Goal: Check status: Check status

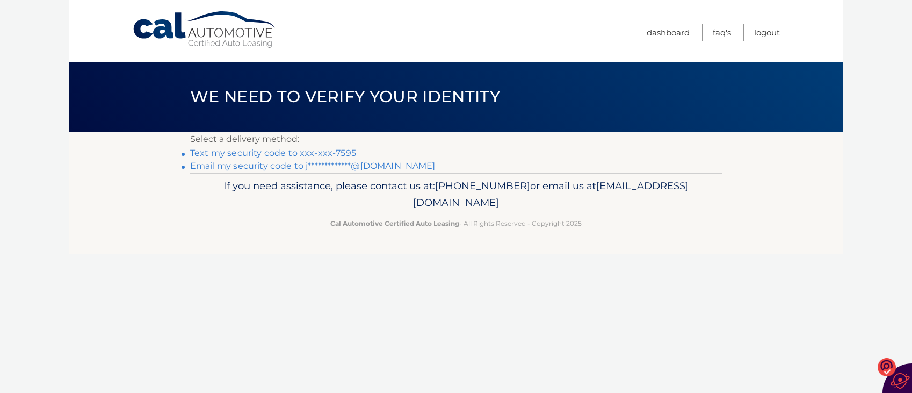
click at [283, 154] on link "Text my security code to xxx-xxx-7595" at bounding box center [273, 153] width 166 height 10
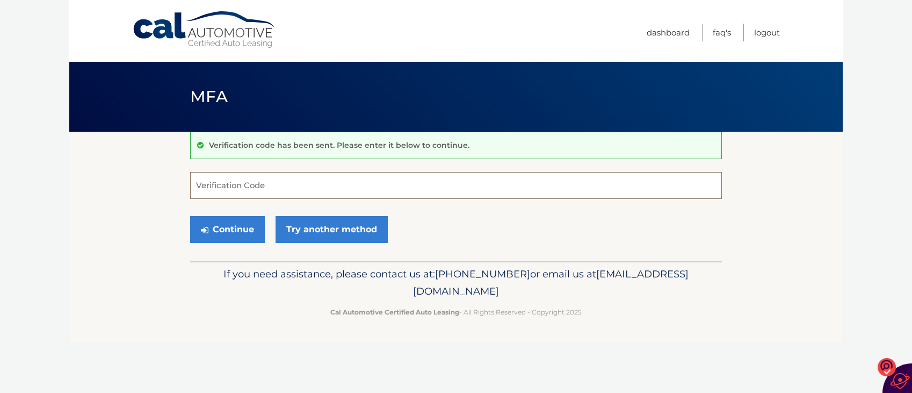
click at [277, 185] on input "Verification Code" at bounding box center [456, 185] width 532 height 27
type input "586407"
click at [233, 229] on button "Continue" at bounding box center [227, 229] width 75 height 27
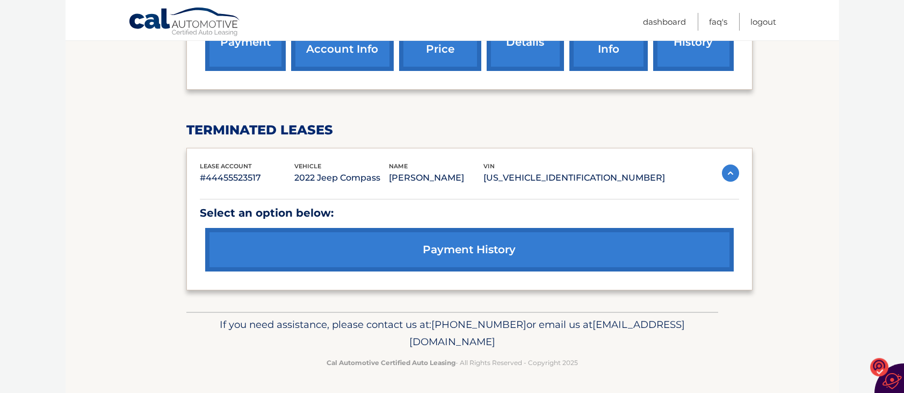
scroll to position [315, 0]
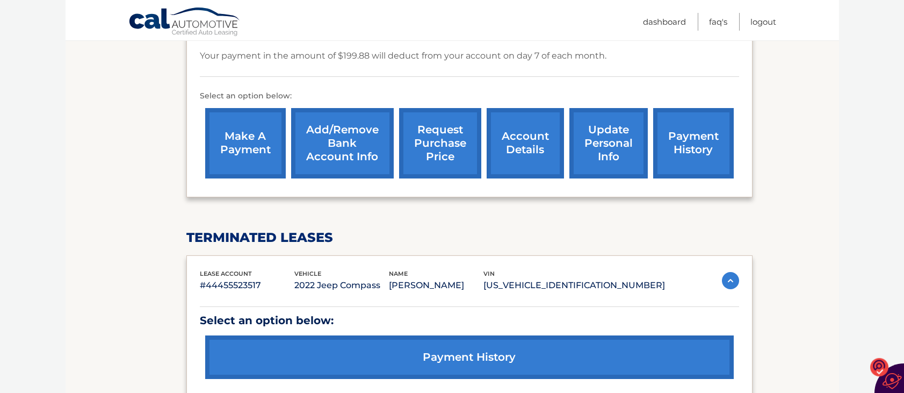
click at [488, 355] on link "payment history" at bounding box center [469, 357] width 529 height 44
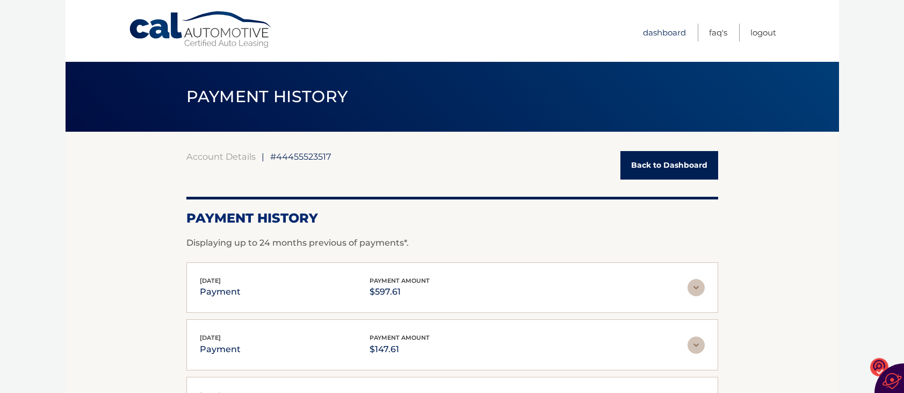
click at [668, 32] on link "Dashboard" at bounding box center [664, 33] width 43 height 18
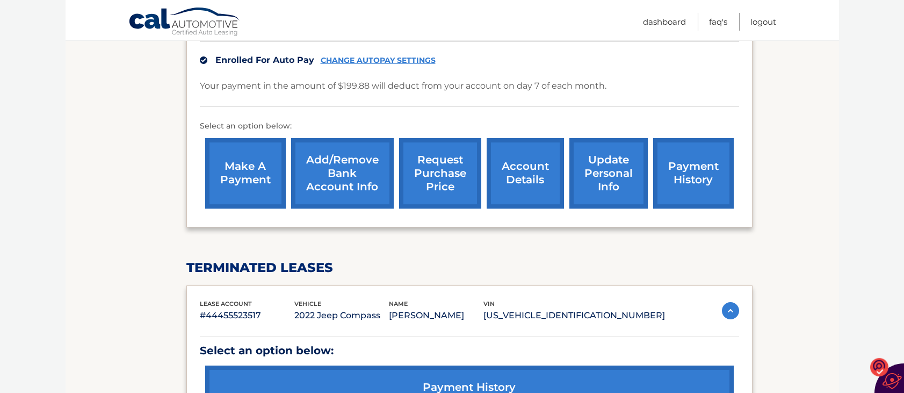
scroll to position [215, 0]
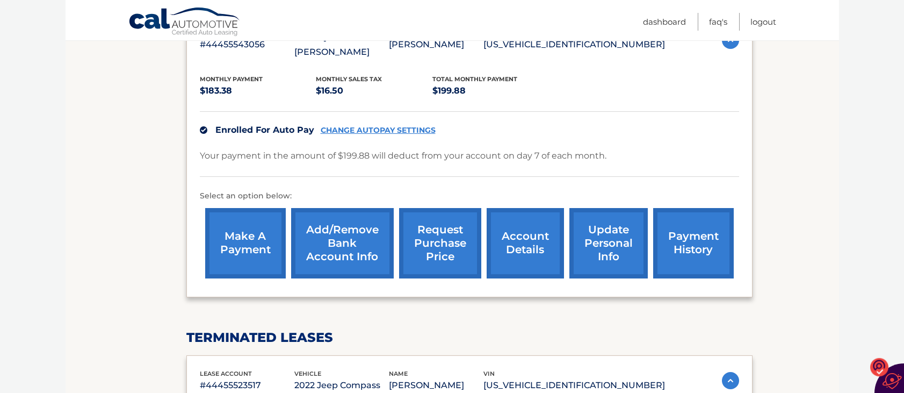
click at [700, 238] on link "payment history" at bounding box center [693, 243] width 81 height 70
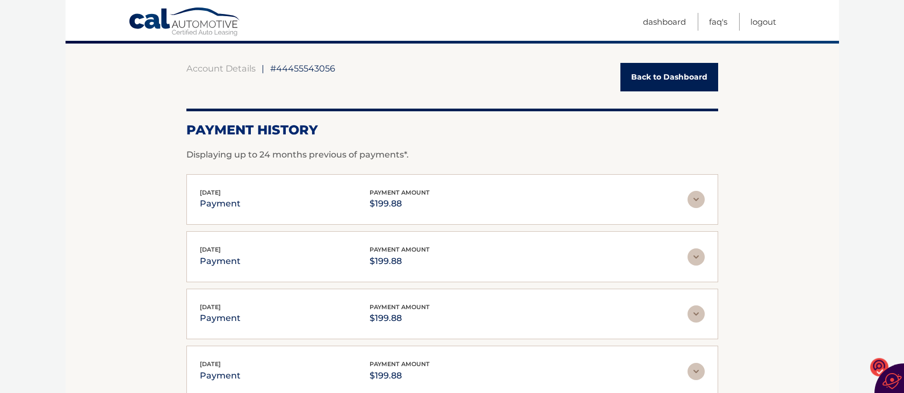
scroll to position [107, 0]
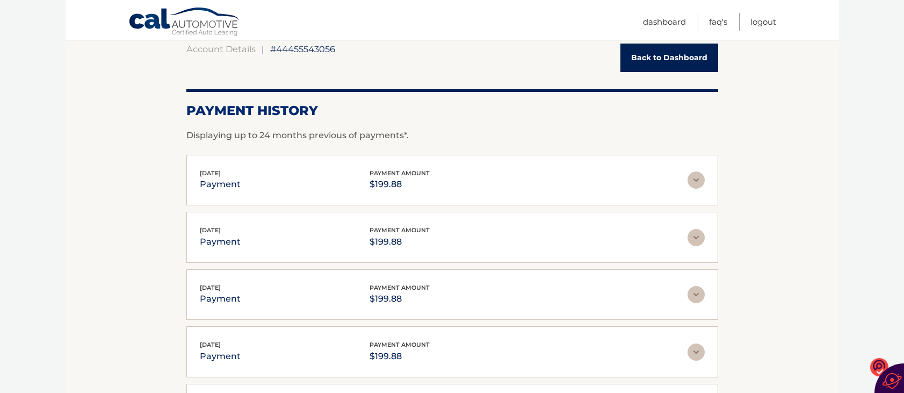
click at [268, 172] on div "Aug 07, 2025 payment payment amount $199.88" at bounding box center [444, 180] width 488 height 24
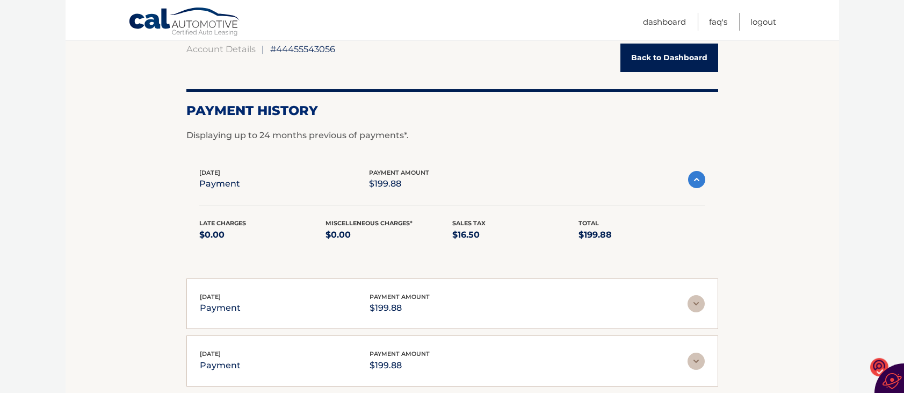
scroll to position [0, 0]
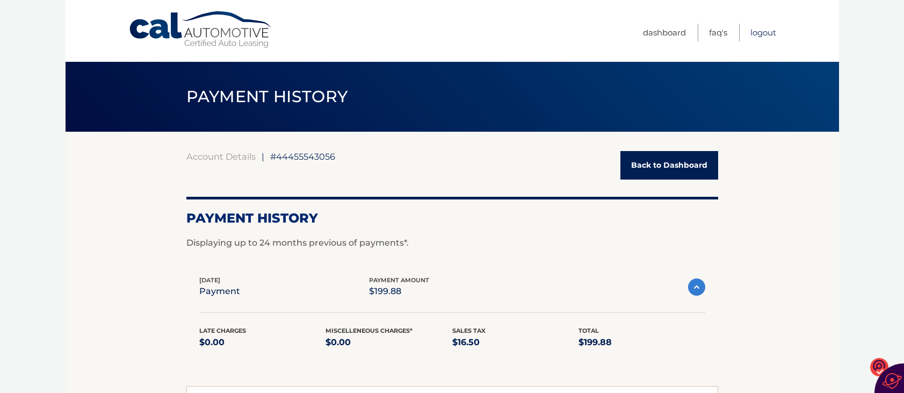
click at [767, 31] on link "Logout" at bounding box center [764, 33] width 26 height 18
